Goal: Find specific page/section: Find specific page/section

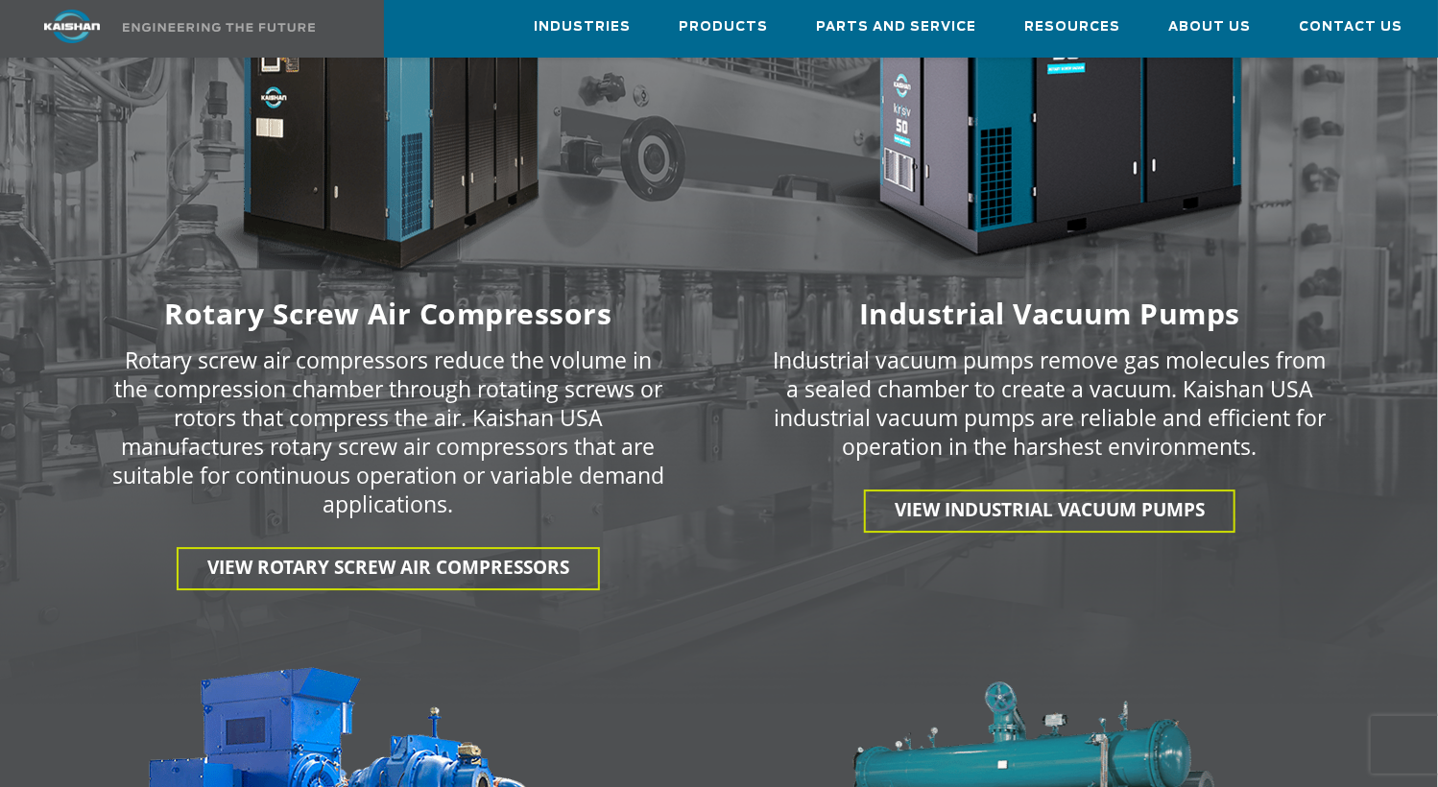
scroll to position [2724, 0]
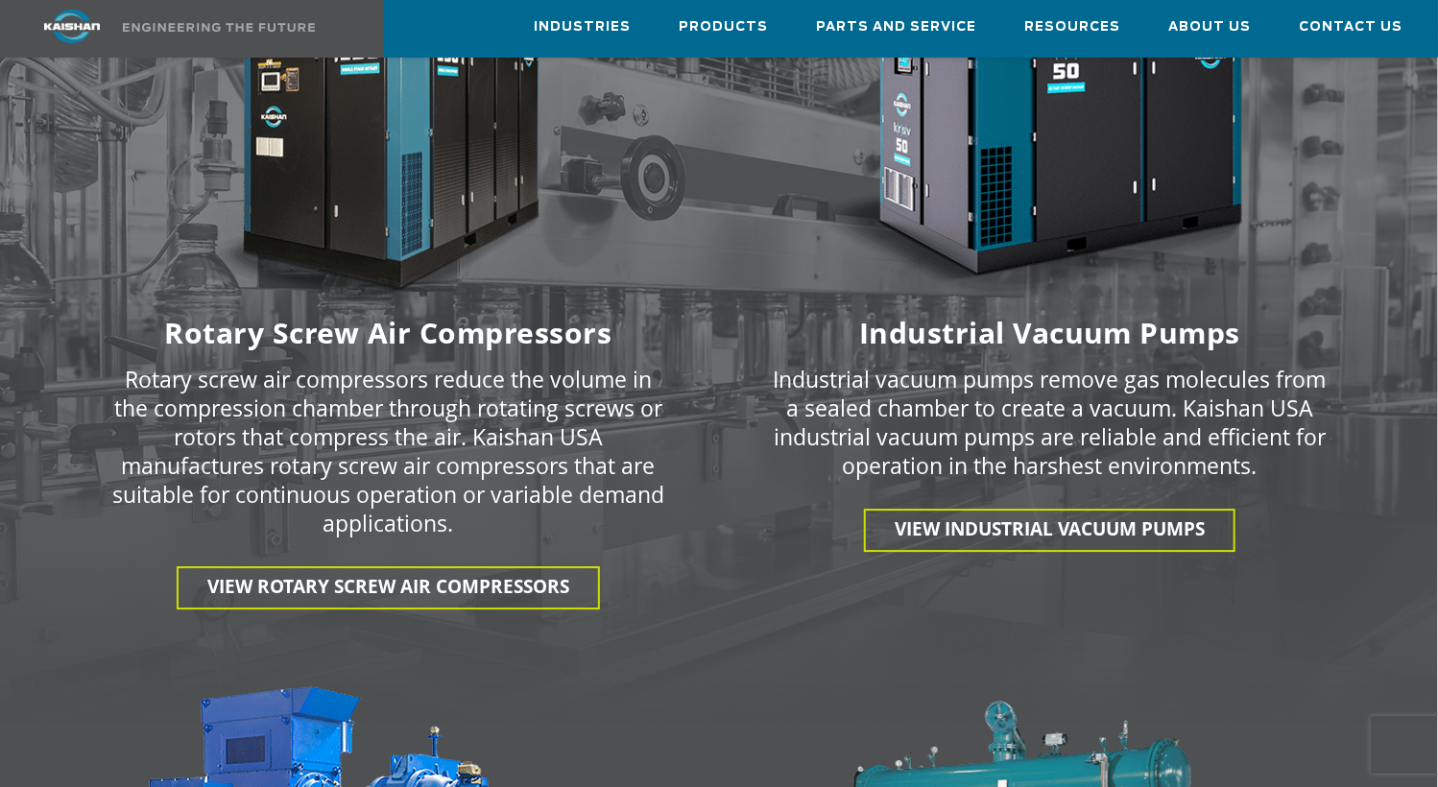
drag, startPoint x: 98, startPoint y: 363, endPoint x: 46, endPoint y: 434, distance: 87.9
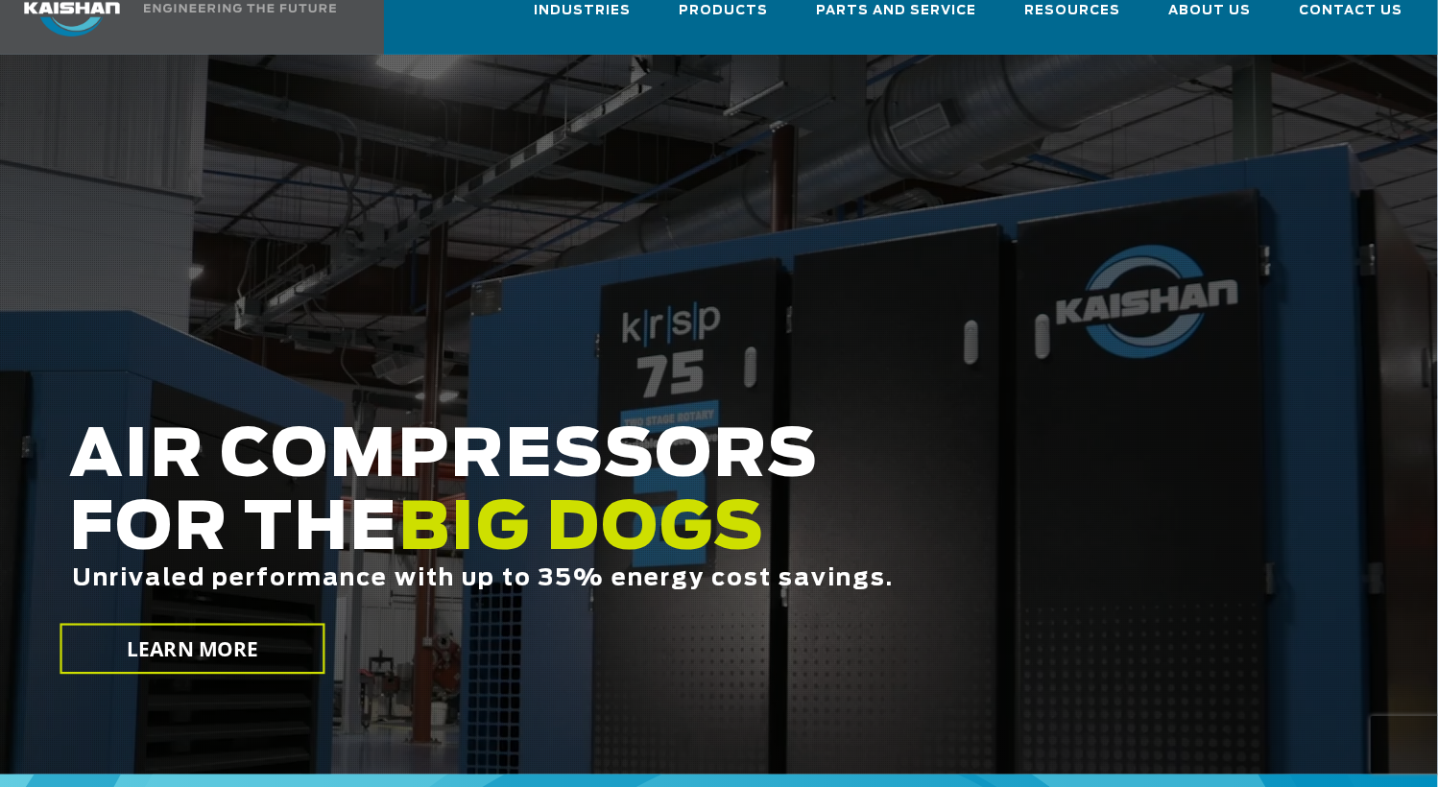
scroll to position [0, 0]
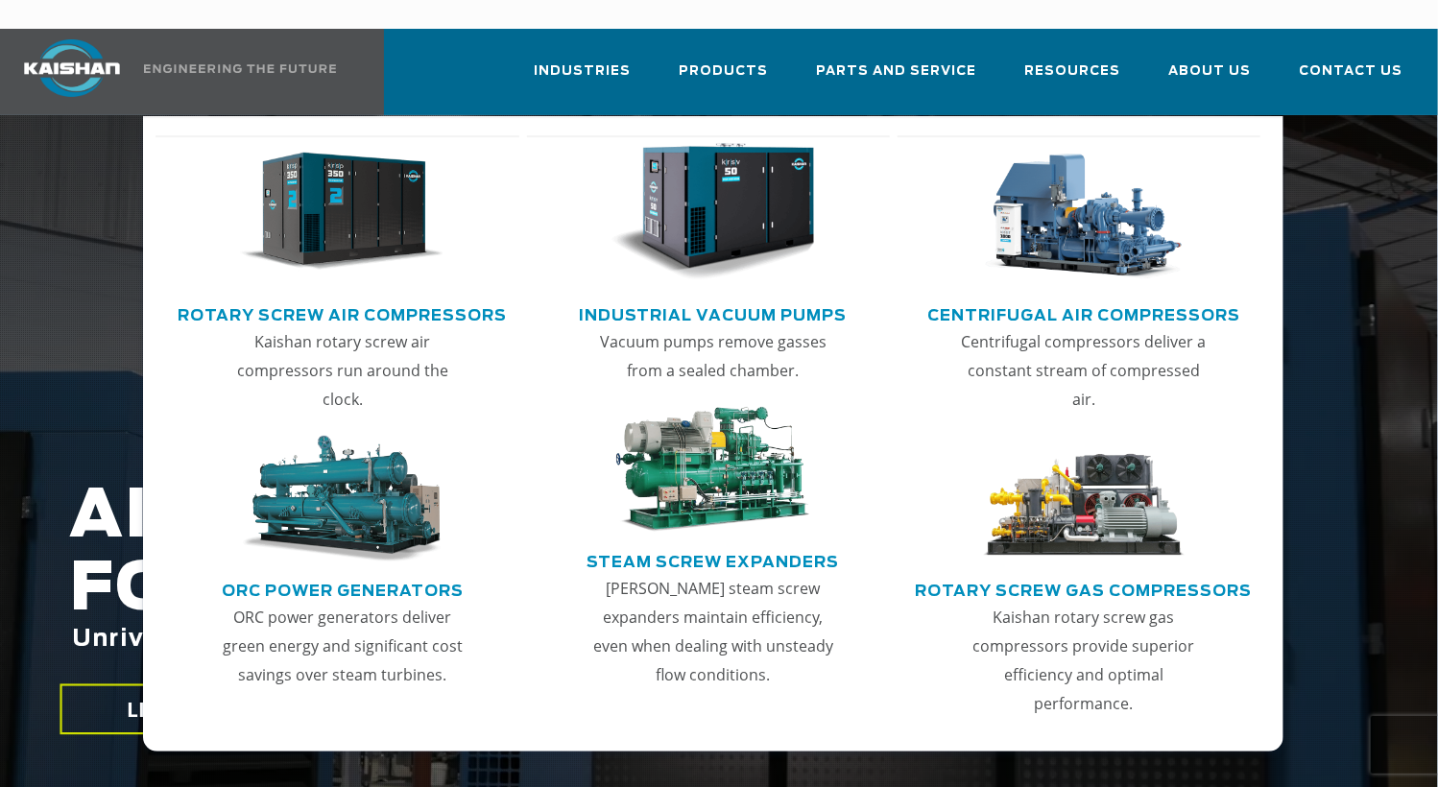
click at [684, 53] on li "Products Rotary Screw Air Compressors Kaishan rotary screw air compressors run …" at bounding box center [723, 70] width 137 height 83
click at [718, 60] on span "Products" at bounding box center [723, 73] width 89 height 26
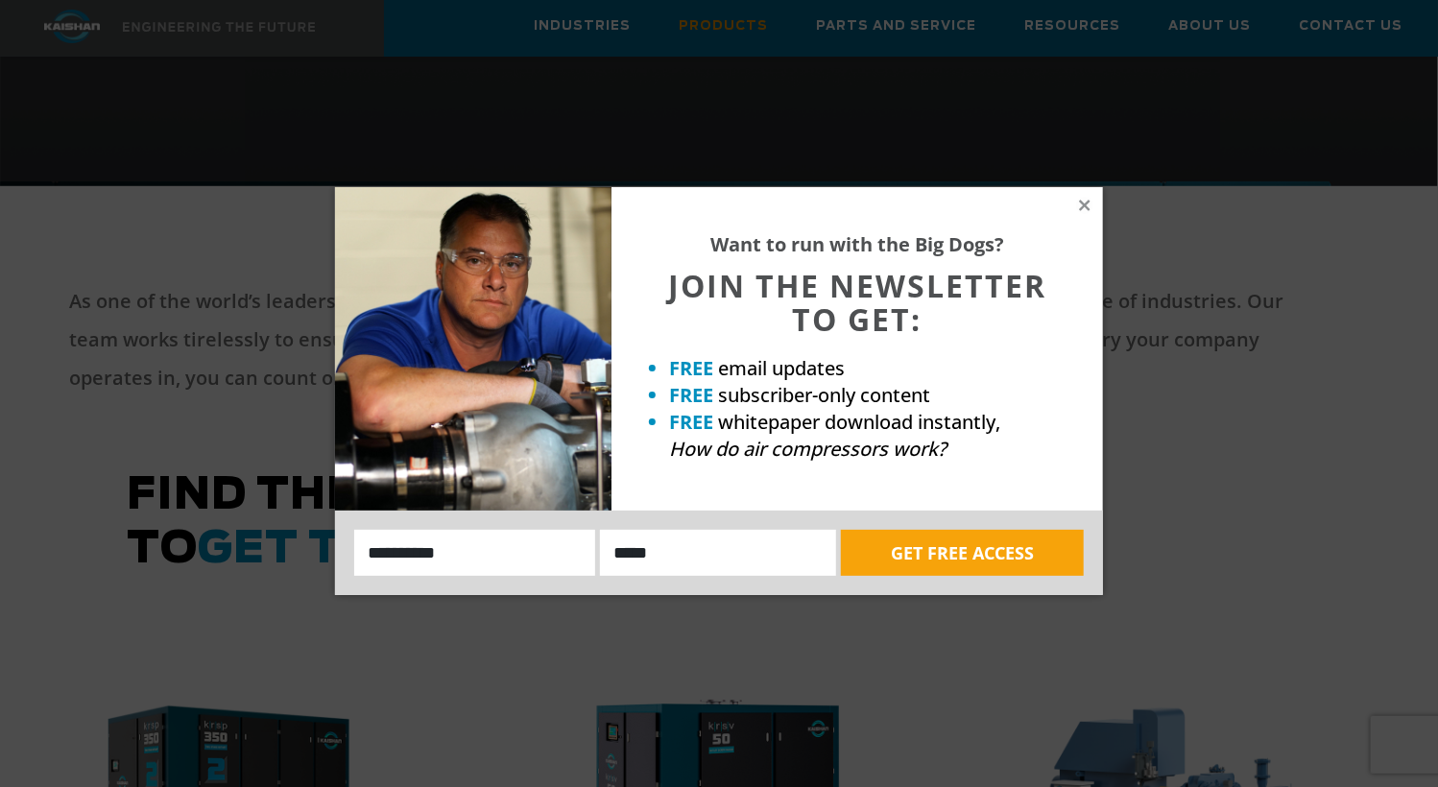
scroll to position [649, 0]
click at [1079, 205] on icon at bounding box center [1084, 205] width 17 height 17
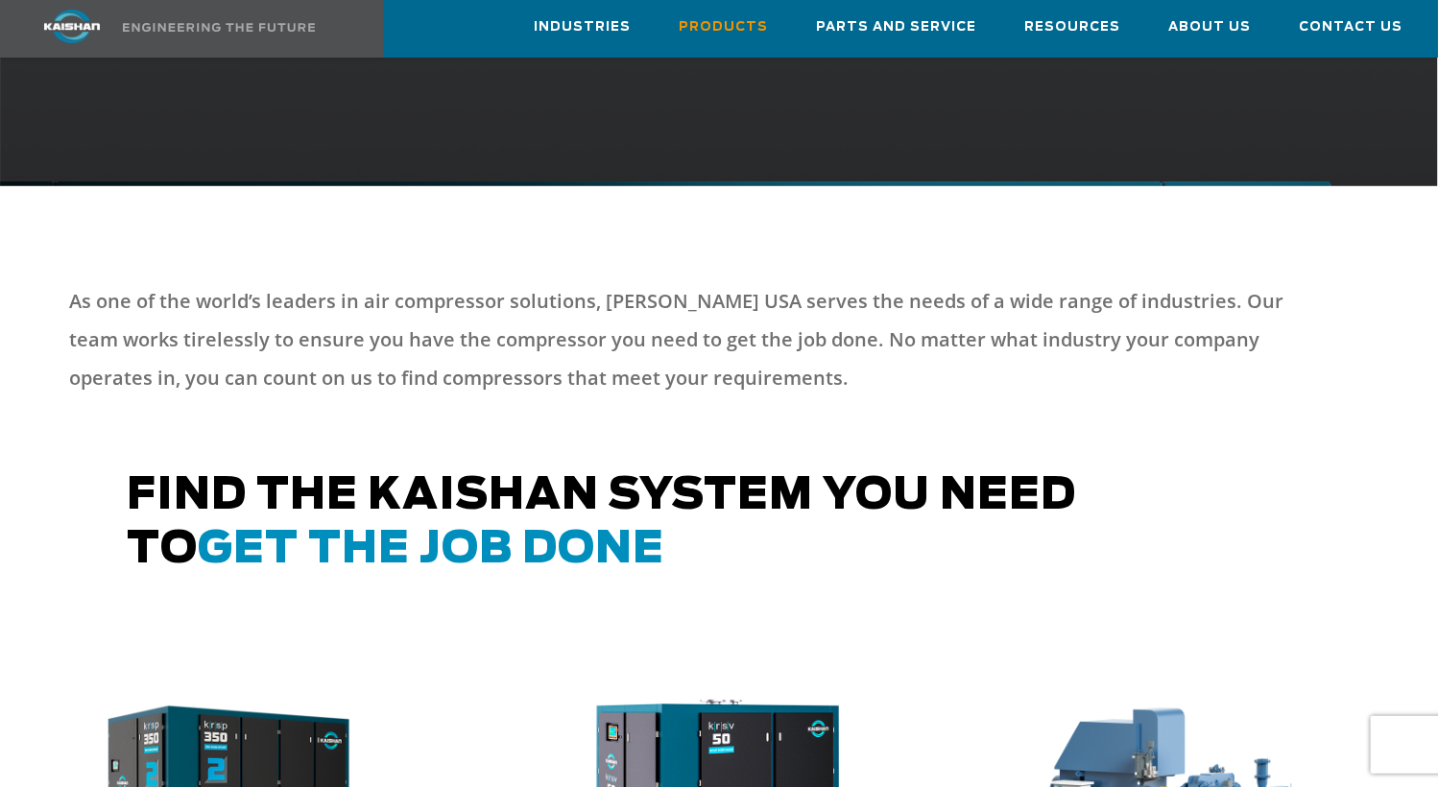
click at [60, 418] on div at bounding box center [719, 327] width 1438 height 283
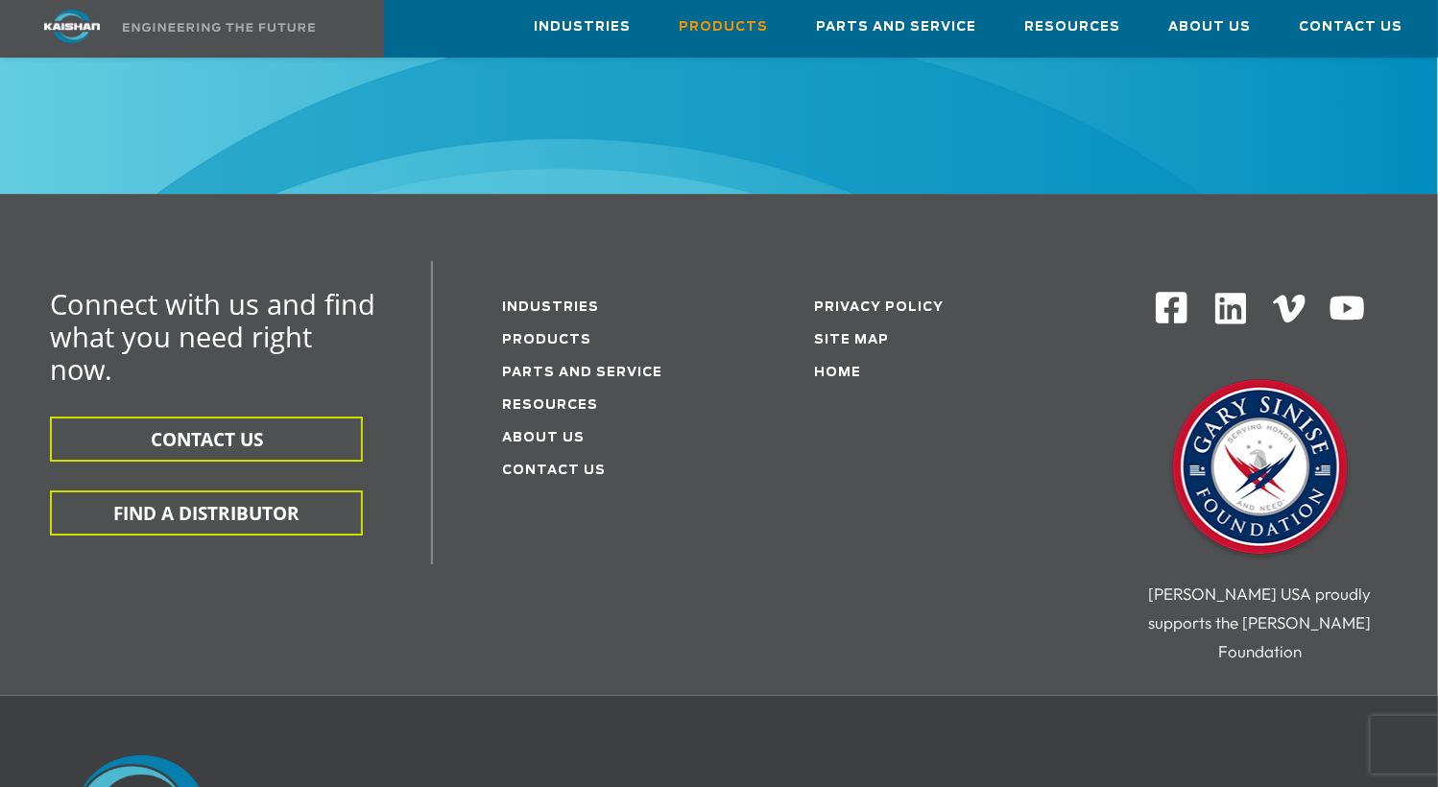
scroll to position [3066, 0]
click at [600, 366] on link "Parts and service" at bounding box center [582, 372] width 160 height 12
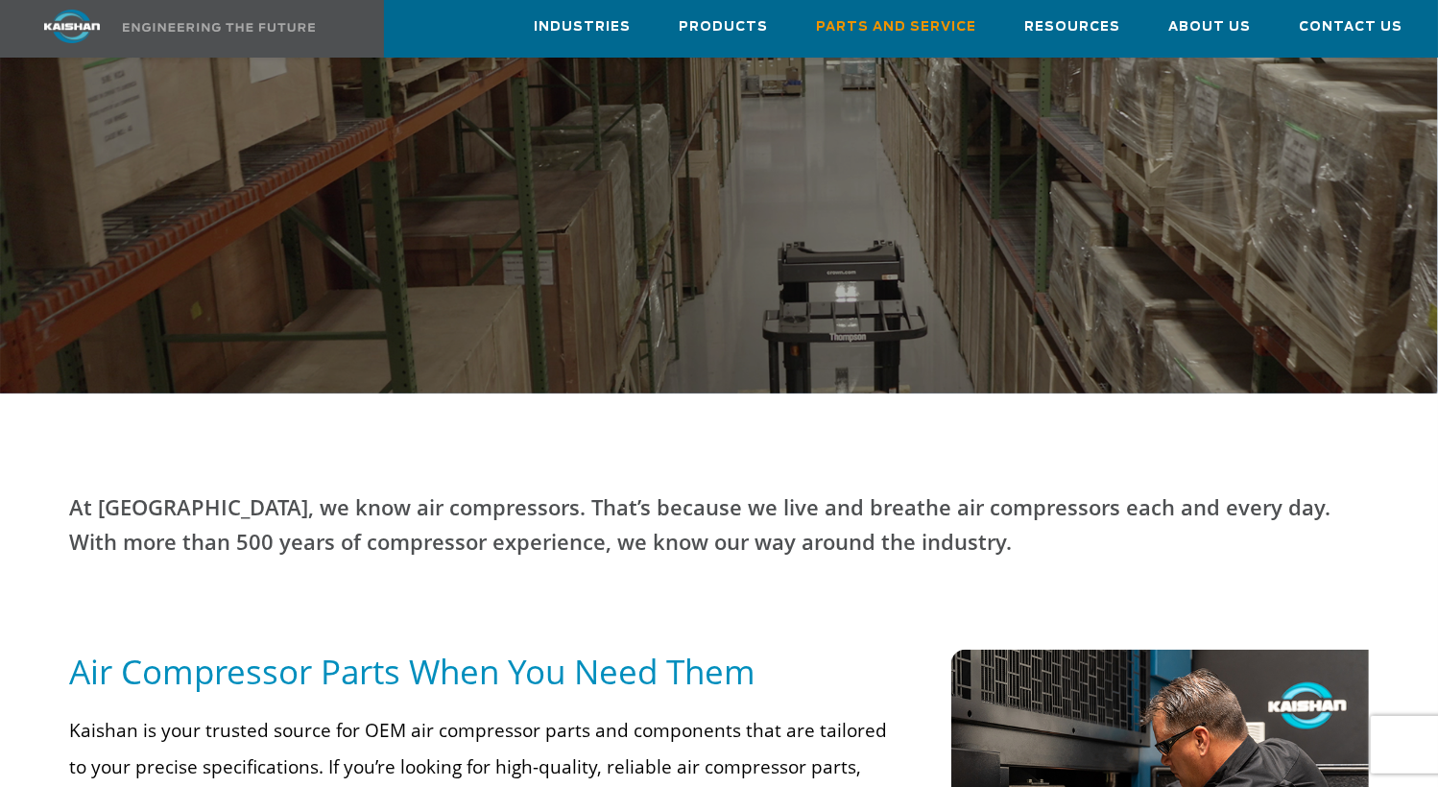
scroll to position [278, 0]
